Goal: Transaction & Acquisition: Book appointment/travel/reservation

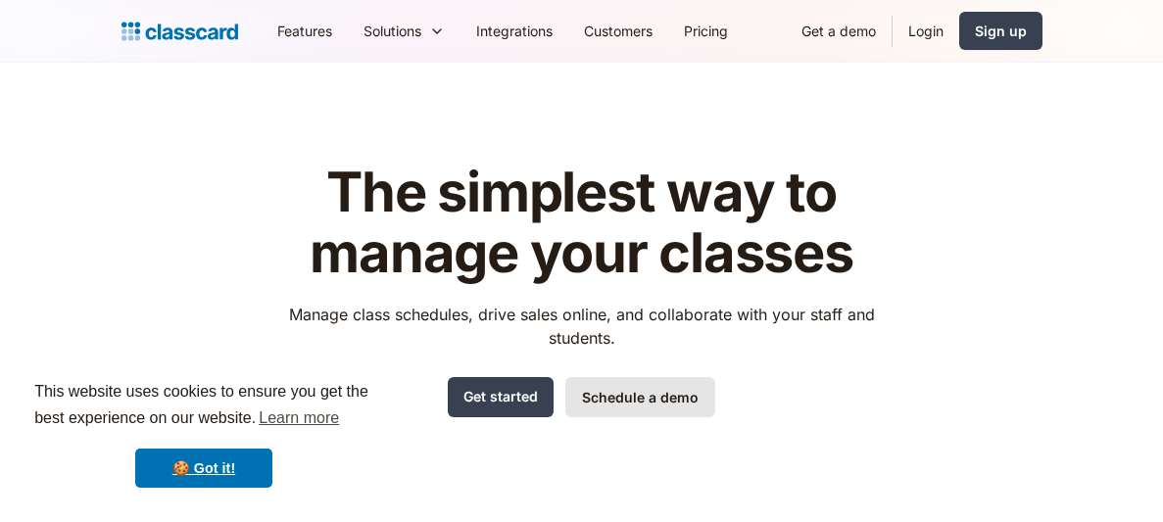
click at [597, 395] on link "Schedule a demo" at bounding box center [640, 397] width 150 height 40
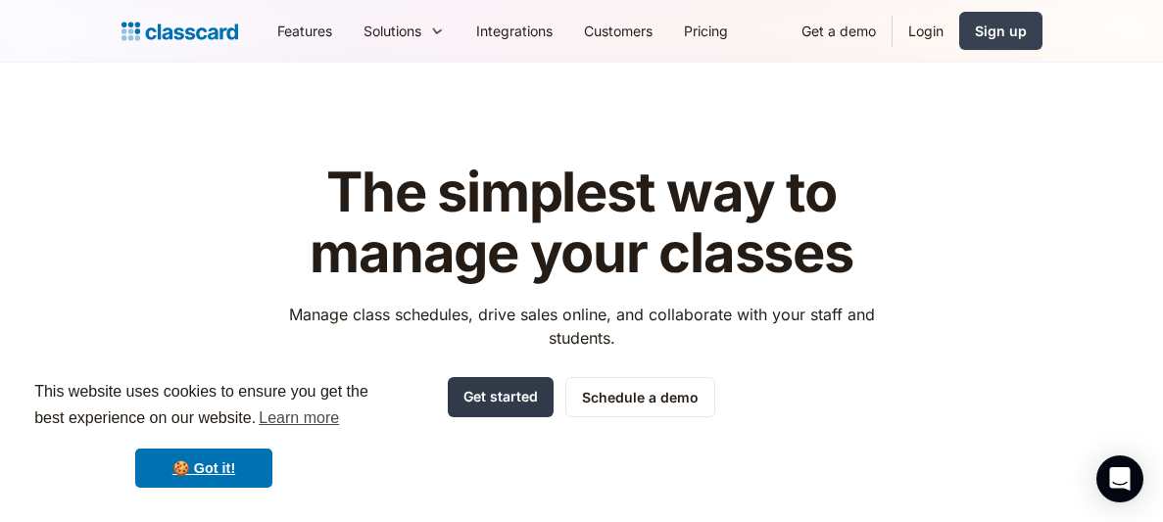
click at [490, 396] on link "Get started" at bounding box center [501, 397] width 106 height 40
click at [839, 29] on link "Get a demo" at bounding box center [839, 31] width 106 height 44
click at [1122, 460] on div "Open Intercom Messenger" at bounding box center [1120, 480] width 52 height 52
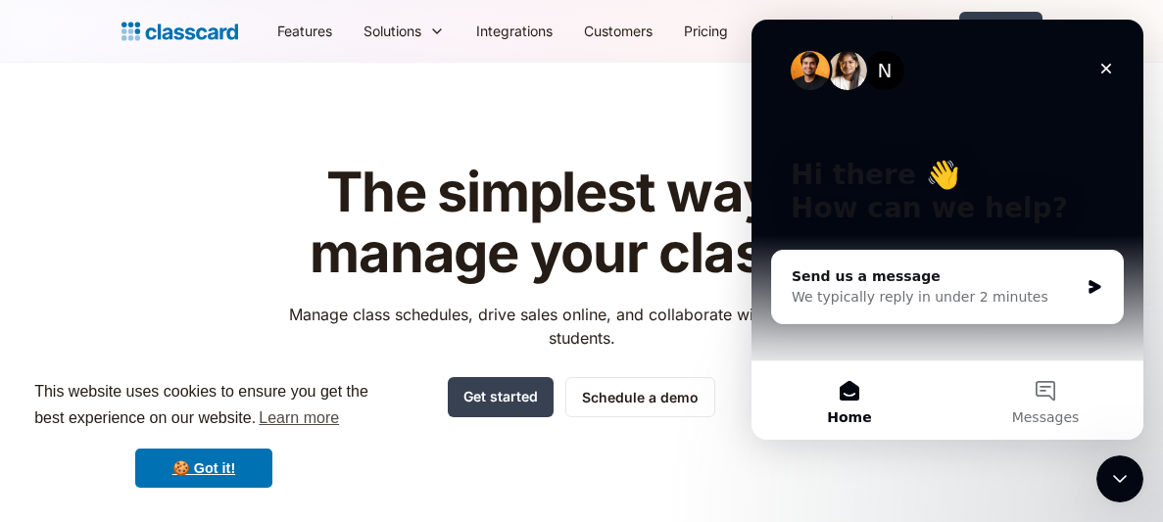
click at [1122, 462] on div "Close Intercom Messenger" at bounding box center [1119, 478] width 47 height 47
